Goal: Information Seeking & Learning: Learn about a topic

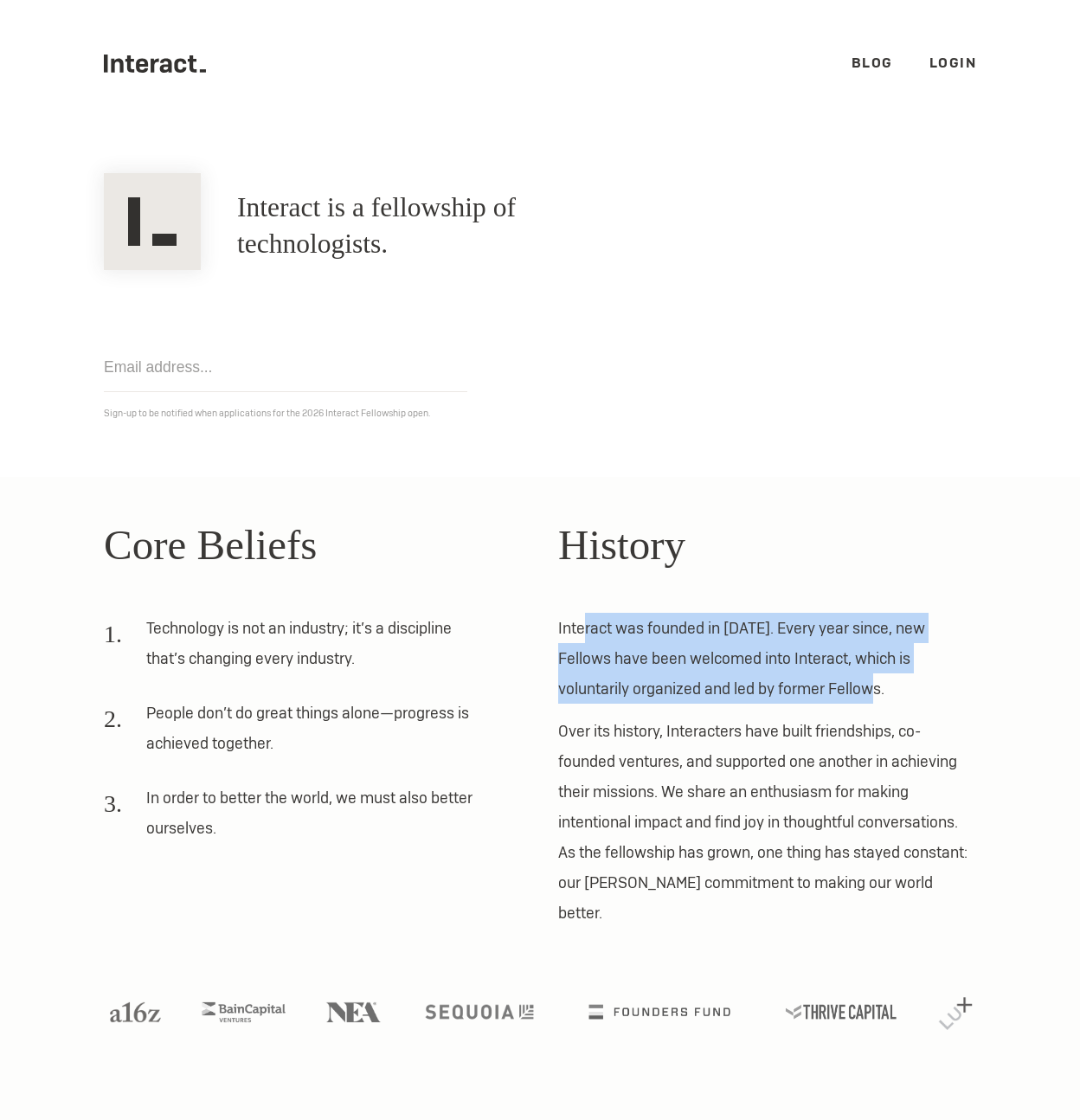
drag, startPoint x: 590, startPoint y: 635, endPoint x: 825, endPoint y: 693, distance: 242.1
click at [825, 673] on p "Interact was founded in [DATE]. Every year since, new Fellows have been welcome…" at bounding box center [767, 657] width 418 height 91
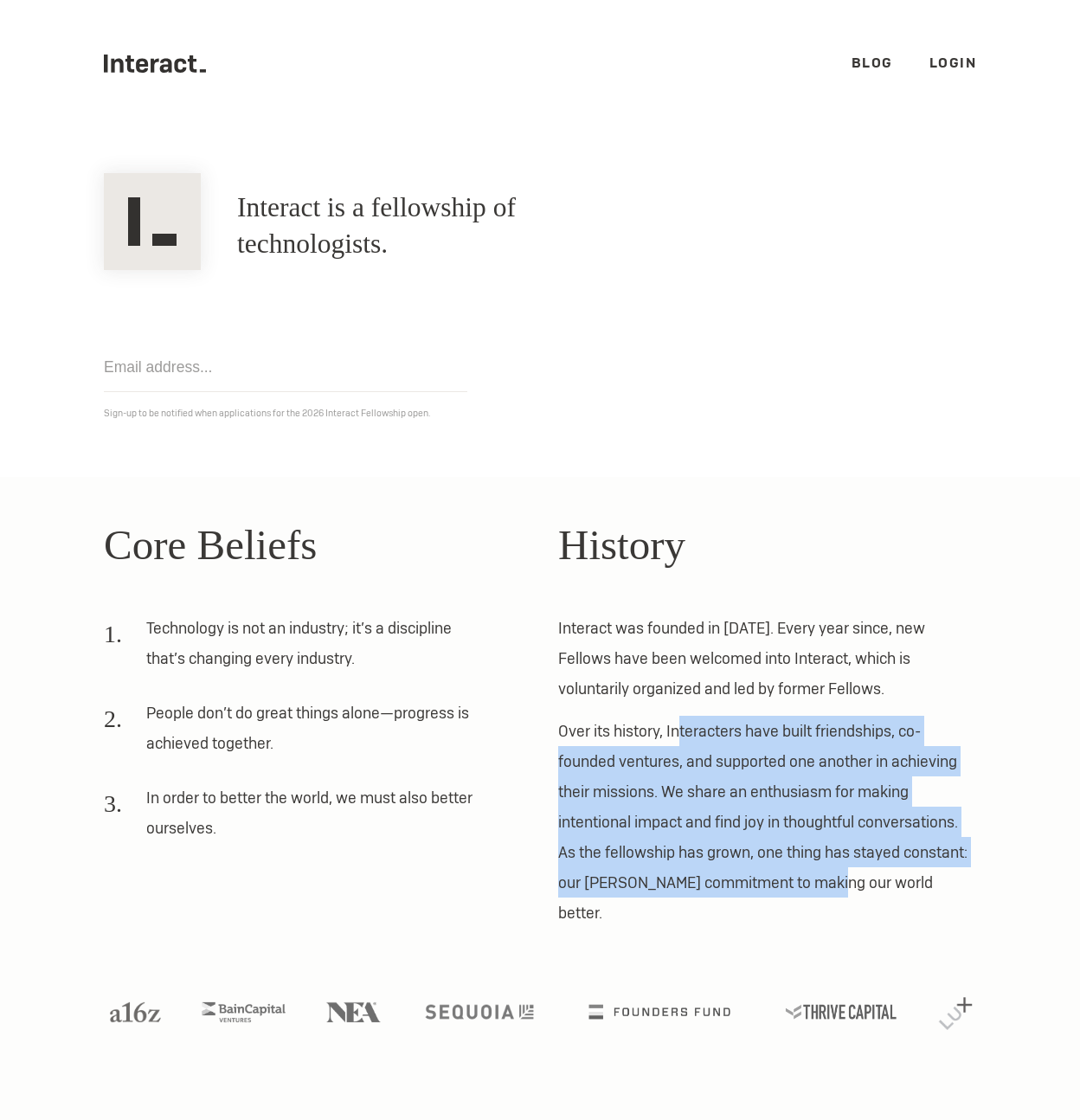
drag, startPoint x: 678, startPoint y: 729, endPoint x: 829, endPoint y: 873, distance: 208.7
click at [829, 673] on p "Over its history, Interacters have built friendships, co-founded ventures, and …" at bounding box center [767, 821] width 418 height 212
click at [830, 673] on p "Over its history, Interacters have built friendships, co-founded ventures, and …" at bounding box center [767, 821] width 418 height 212
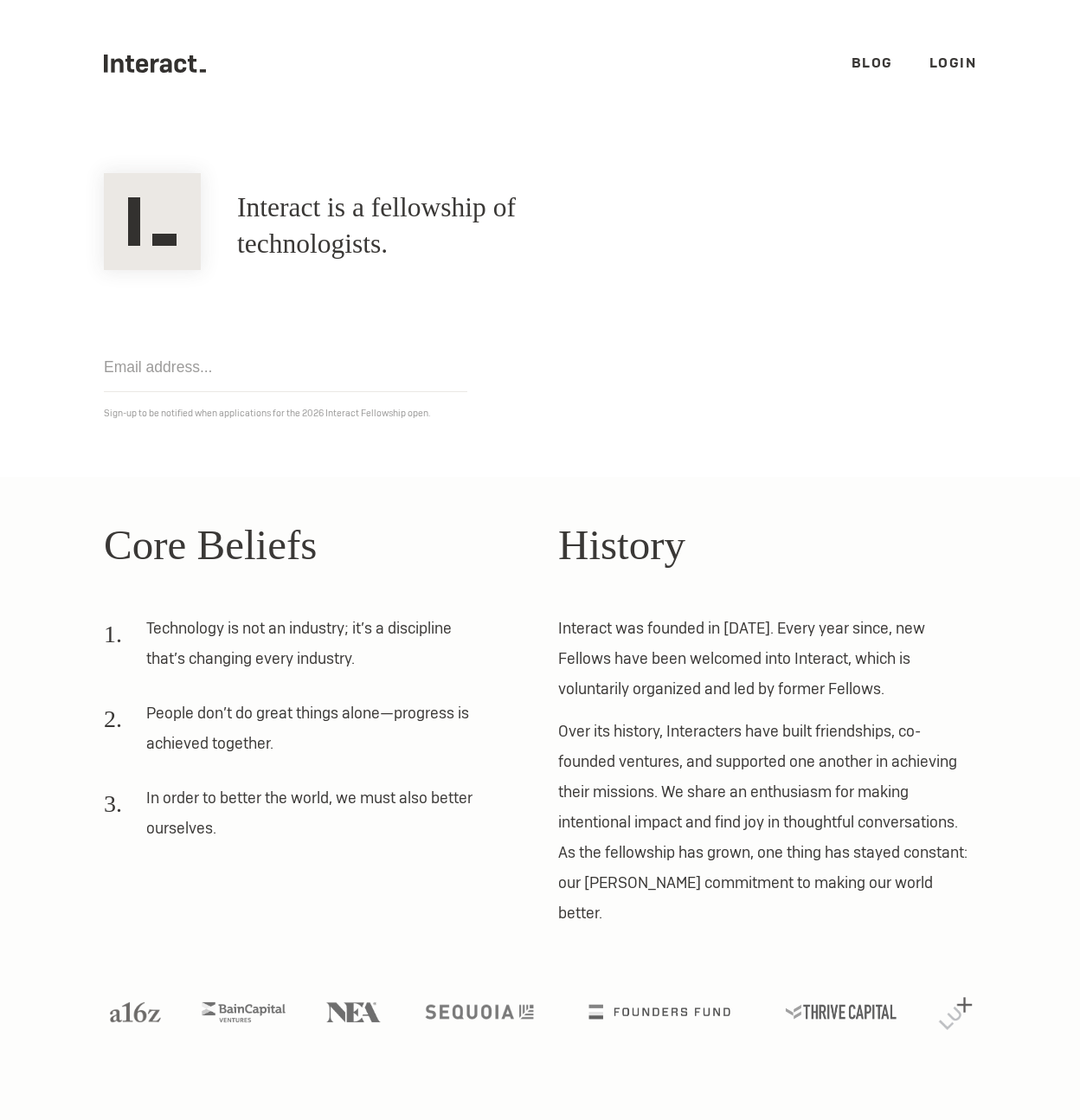
click at [868, 68] on link "Blog" at bounding box center [873, 63] width 41 height 18
